Goal: Transaction & Acquisition: Purchase product/service

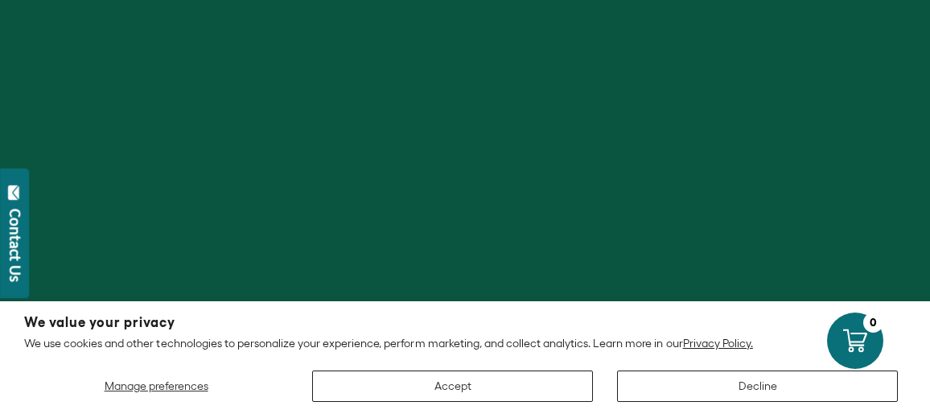
click at [730, 381] on button "Decline" at bounding box center [757, 385] width 281 height 31
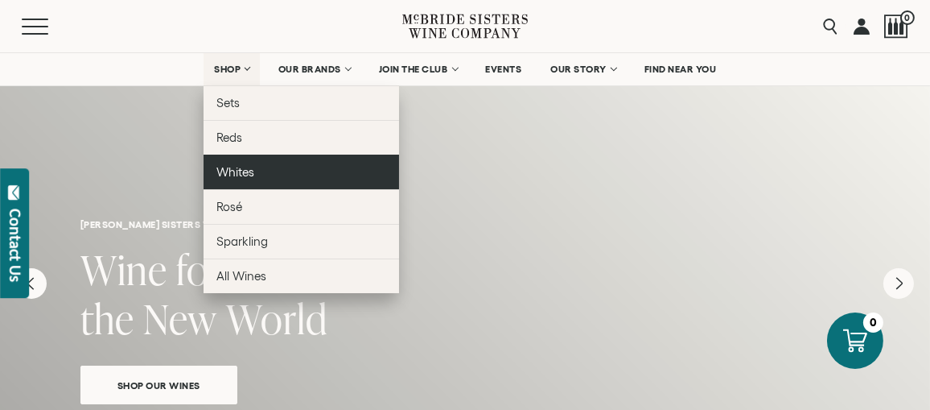
click at [236, 167] on span "Whites" at bounding box center [235, 172] width 38 height 14
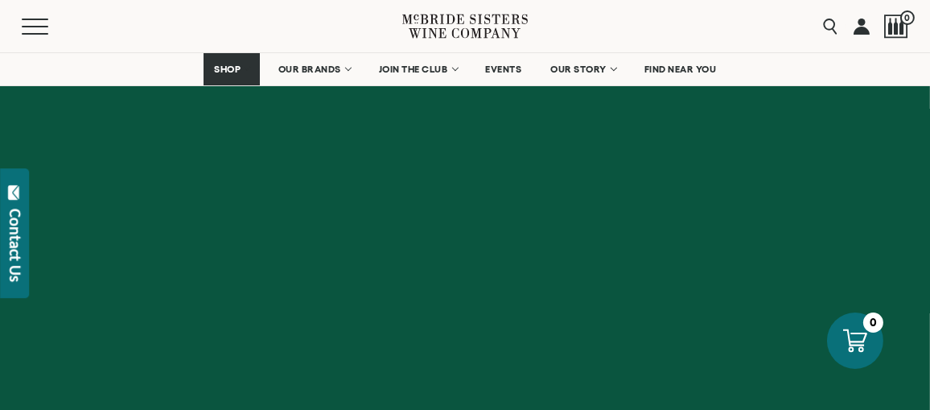
scroll to position [3060, 0]
